Goal: Task Accomplishment & Management: Use online tool/utility

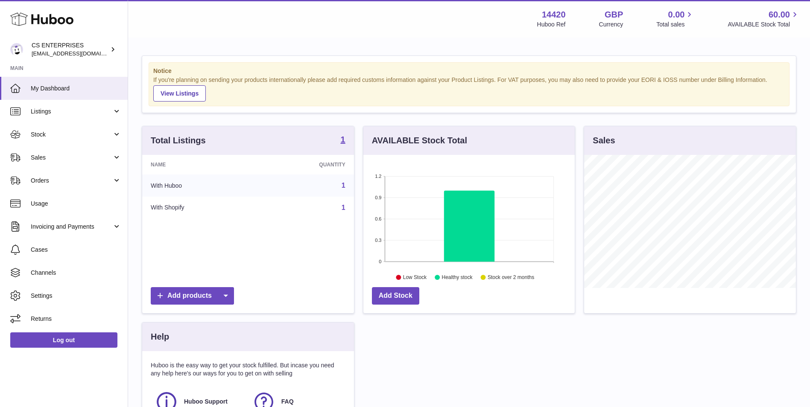
scroll to position [133, 211]
click at [85, 139] on link "Stock" at bounding box center [64, 134] width 128 height 23
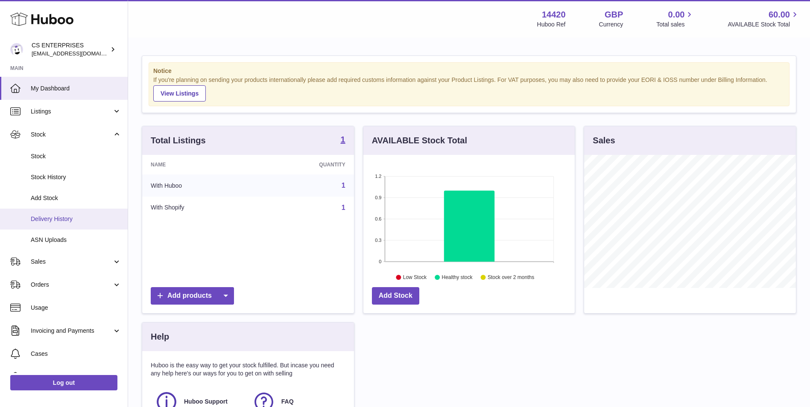
click at [85, 216] on span "Delivery History" at bounding box center [76, 219] width 91 height 8
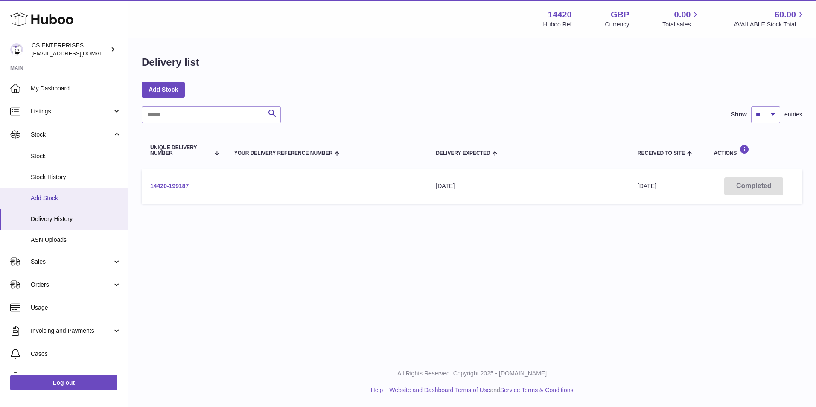
click at [76, 192] on link "Add Stock" at bounding box center [64, 198] width 128 height 21
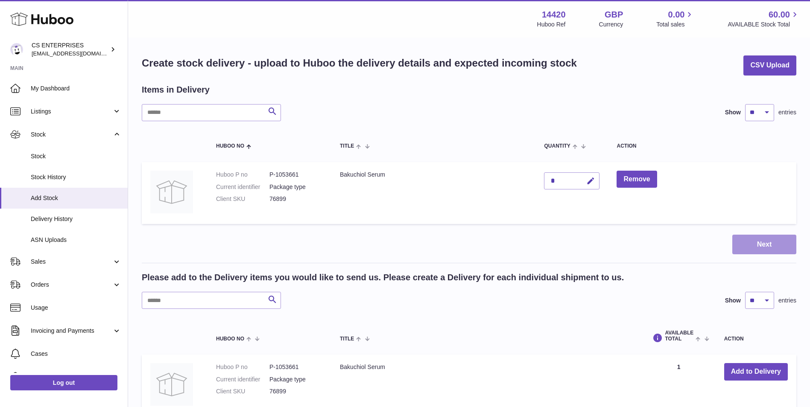
click at [750, 251] on button "Next" at bounding box center [764, 245] width 64 height 20
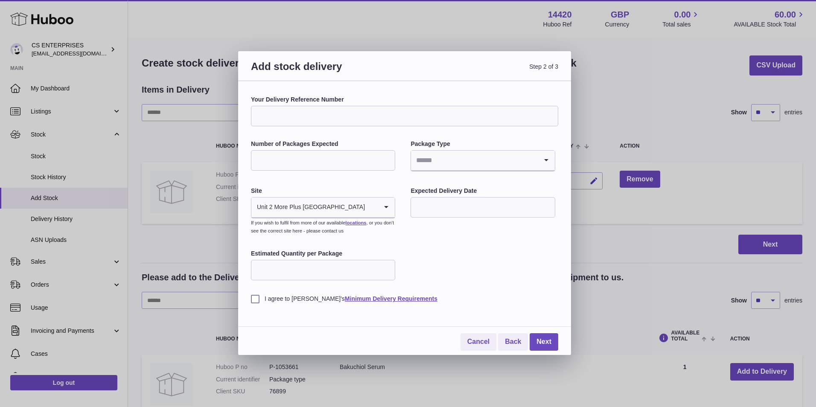
click at [352, 275] on input "Estimated Quantity per Package" at bounding box center [323, 270] width 144 height 20
click at [363, 158] on input "Number of Packages Expected" at bounding box center [323, 160] width 144 height 20
